Goal: Information Seeking & Learning: Obtain resource

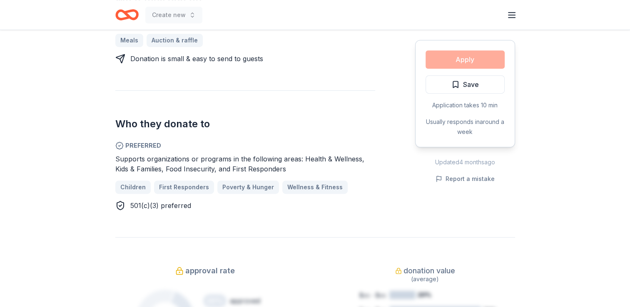
scroll to position [416, 0]
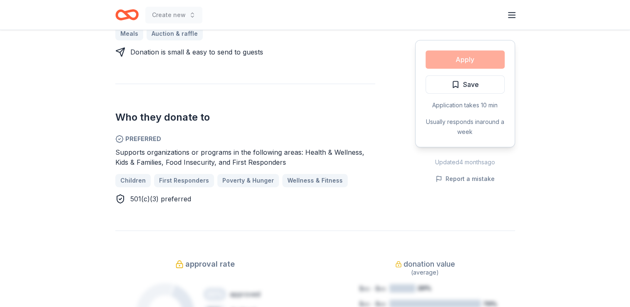
click at [461, 57] on div "Apply Save Application takes 10 min Usually responds in around a week" at bounding box center [465, 93] width 100 height 107
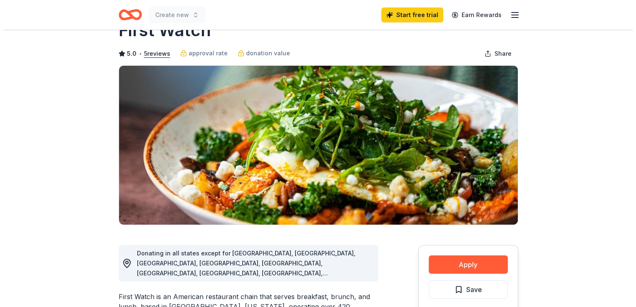
scroll to position [42, 0]
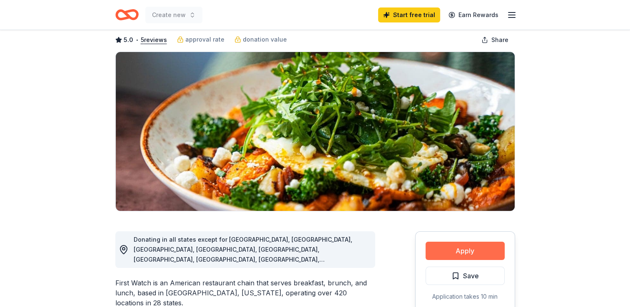
click at [474, 254] on button "Apply" at bounding box center [464, 251] width 79 height 18
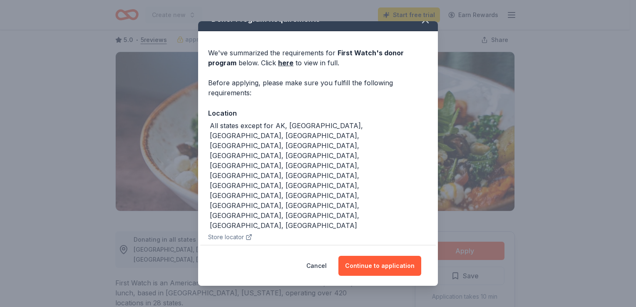
scroll to position [27, 0]
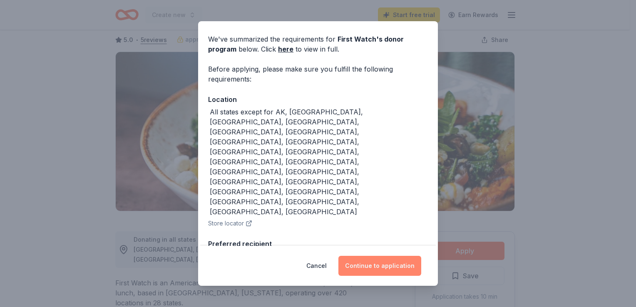
click at [374, 269] on button "Continue to application" at bounding box center [379, 266] width 83 height 20
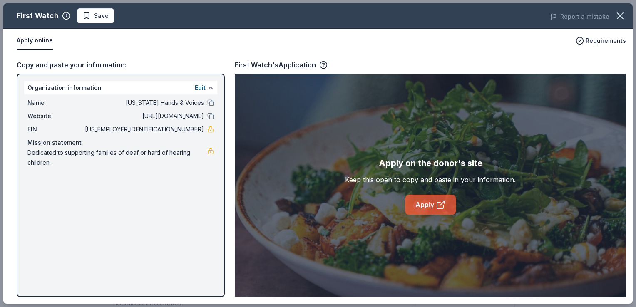
click at [434, 207] on link "Apply" at bounding box center [430, 205] width 50 height 20
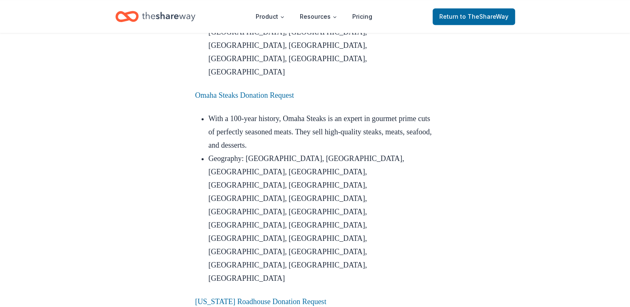
scroll to position [916, 0]
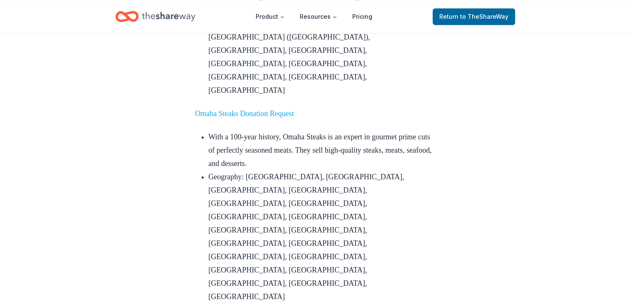
click at [256, 109] on link "Omaha Steaks Donation Request" at bounding box center [244, 113] width 99 height 8
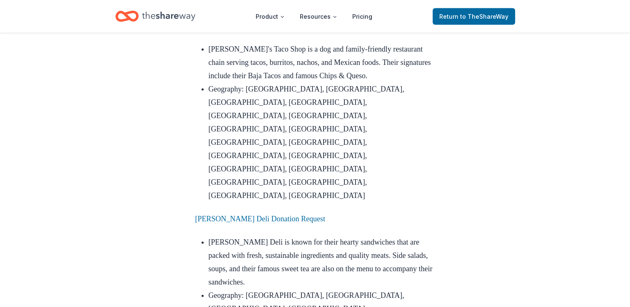
scroll to position [1748, 0]
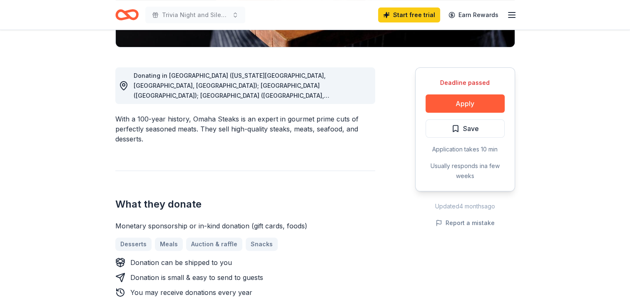
scroll to position [208, 0]
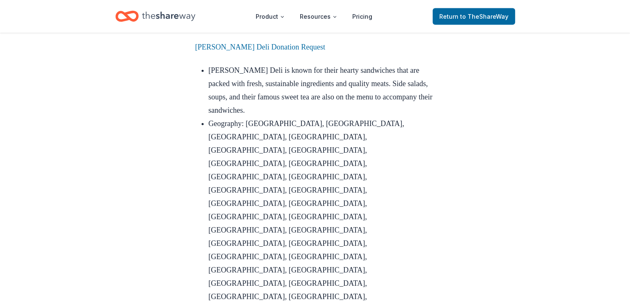
scroll to position [1956, 0]
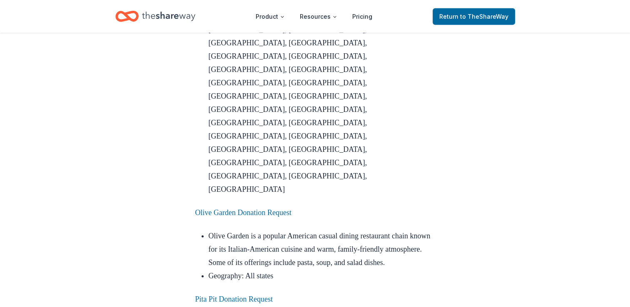
scroll to position [1914, 0]
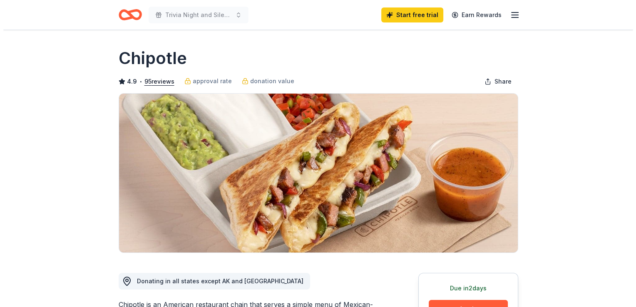
scroll to position [42, 0]
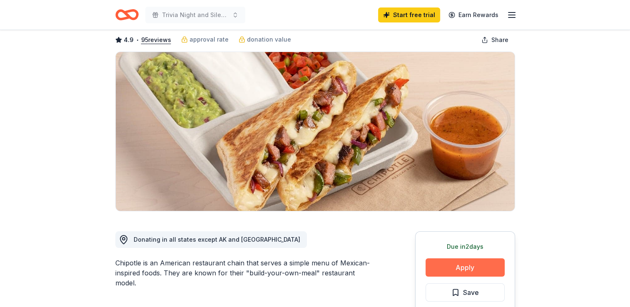
click at [462, 268] on button "Apply" at bounding box center [464, 267] width 79 height 18
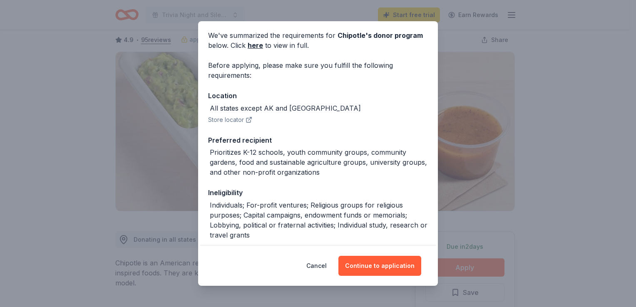
scroll to position [0, 0]
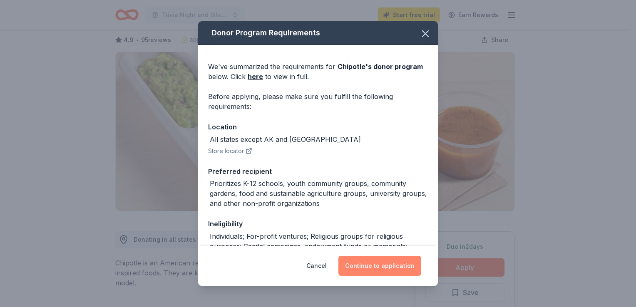
click at [396, 271] on button "Continue to application" at bounding box center [379, 266] width 83 height 20
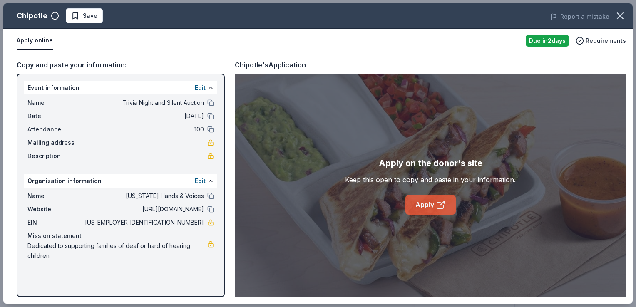
click at [423, 209] on link "Apply" at bounding box center [430, 205] width 50 height 20
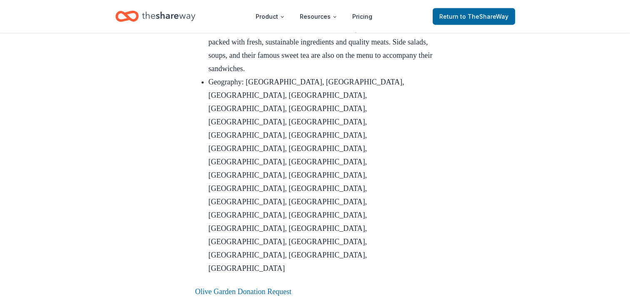
scroll to position [1998, 0]
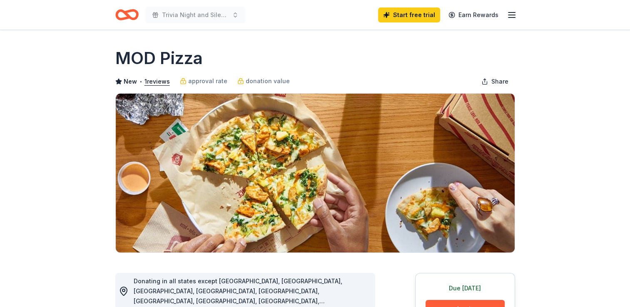
click at [0, 112] on html "Trivia Night and Silent Auction Start free trial Earn Rewards Due today Share M…" at bounding box center [315, 153] width 630 height 307
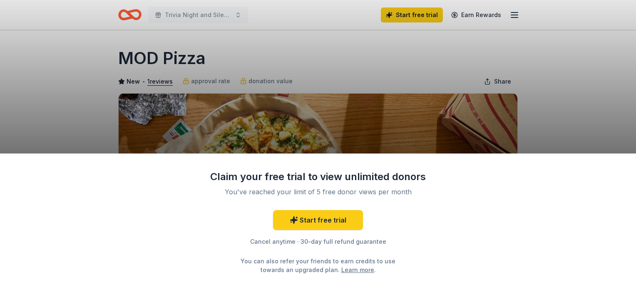
click at [552, 107] on div "Claim your free trial to view unlimited donors You've reached your limit of 5 f…" at bounding box center [318, 153] width 636 height 307
click at [551, 108] on div "Claim your free trial to view unlimited donors You've reached your limit of 5 f…" at bounding box center [318, 153] width 636 height 307
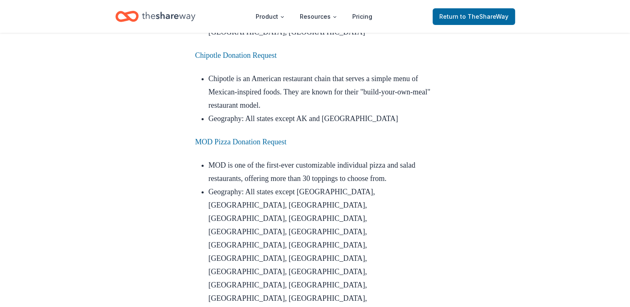
scroll to position [2747, 0]
